Goal: Task Accomplishment & Management: Use online tool/utility

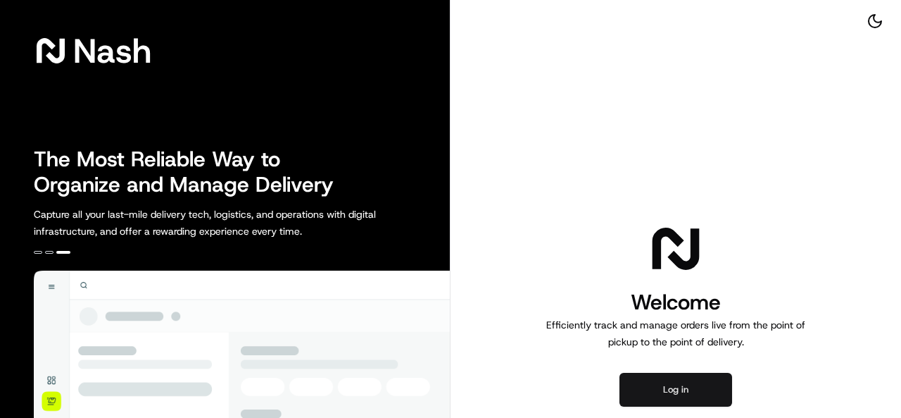
click at [664, 387] on button "Log in" at bounding box center [676, 389] width 113 height 34
